Goal: Navigation & Orientation: Find specific page/section

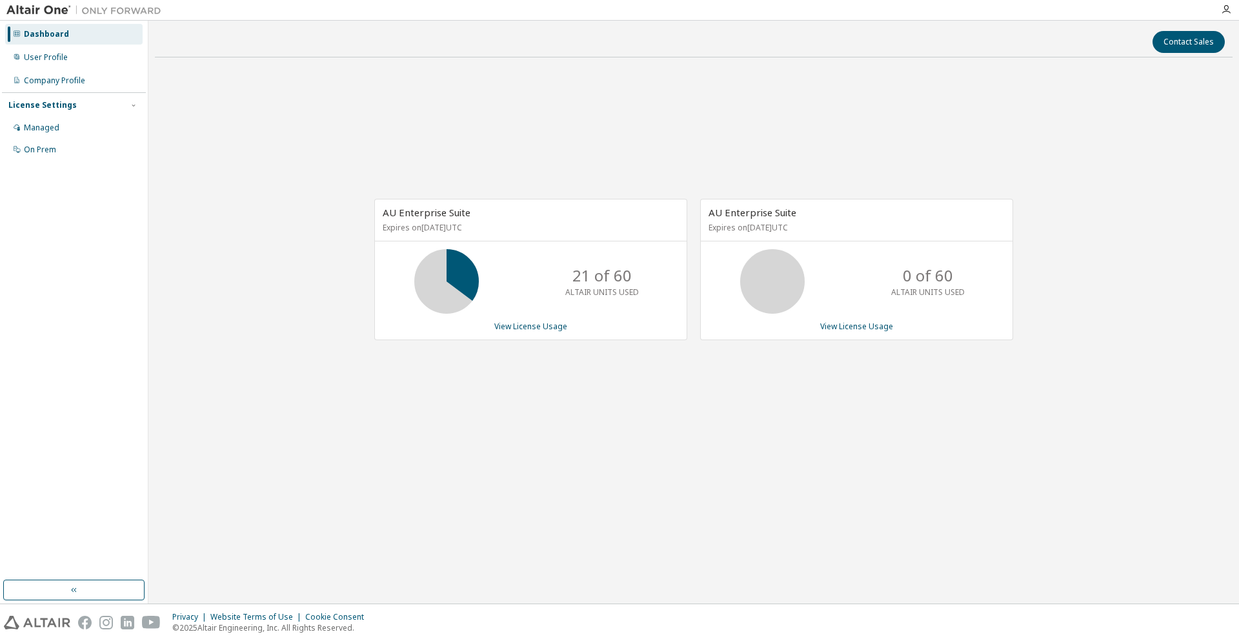
click at [1157, 406] on div "AU Enterprise Suite Expires on [DATE] UTC 21 of 60 ALTAIR UNITS USED View Licen…" at bounding box center [694, 276] width 1078 height 416
